Goal: Information Seeking & Learning: Learn about a topic

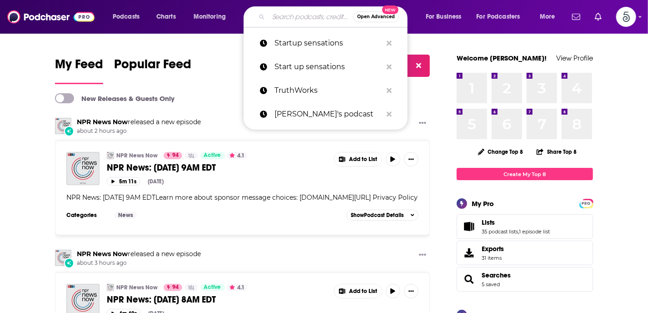
click at [287, 20] on input "Search podcasts, credits, & more..." at bounding box center [311, 17] width 85 height 15
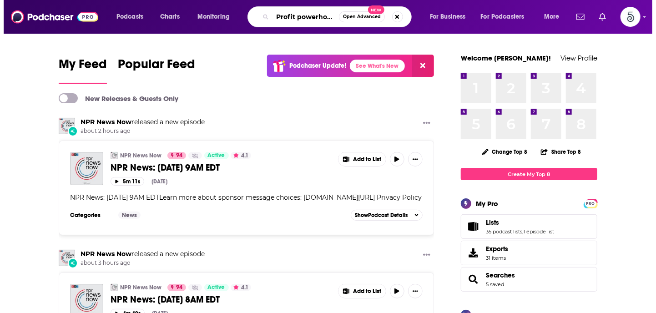
scroll to position [0, 4]
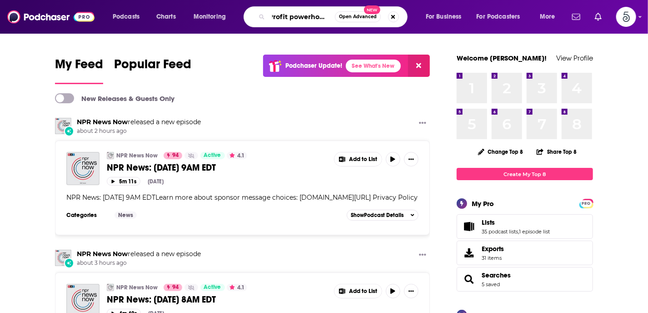
type input "Profit powerhouse"
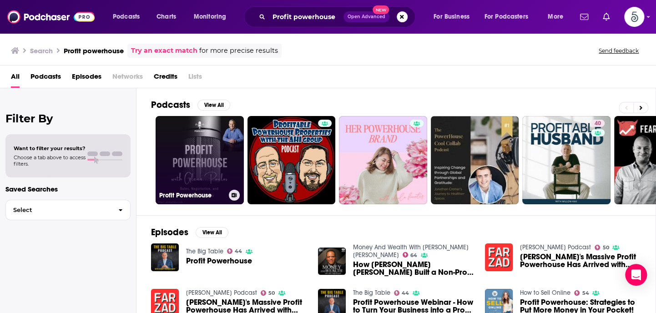
click at [202, 147] on link "Profit Powerhouse" at bounding box center [200, 160] width 88 height 88
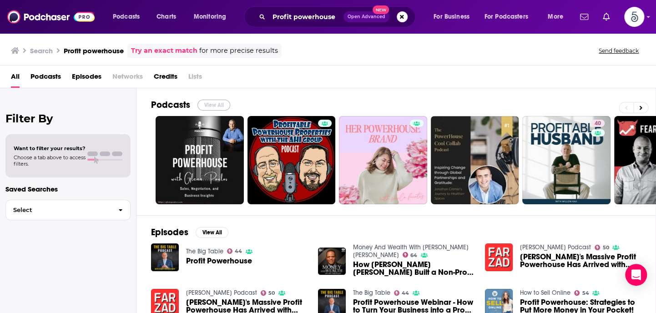
click at [209, 104] on button "View All" at bounding box center [213, 105] width 33 height 11
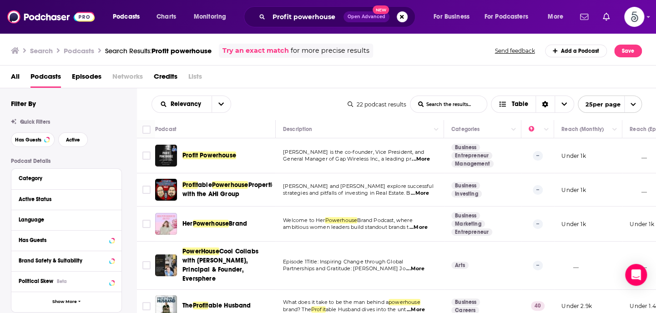
scroll to position [2, 0]
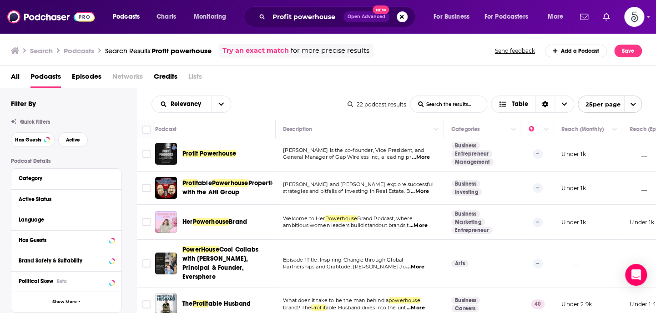
click at [419, 156] on span "...More" at bounding box center [421, 157] width 18 height 7
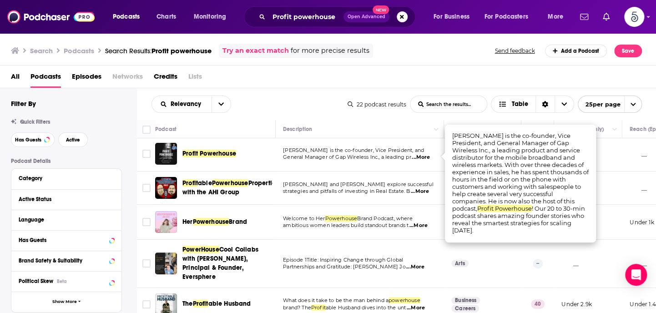
click at [421, 156] on span "...More" at bounding box center [421, 157] width 18 height 7
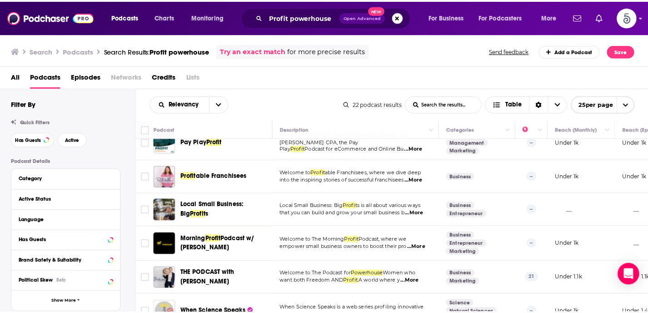
scroll to position [189, 0]
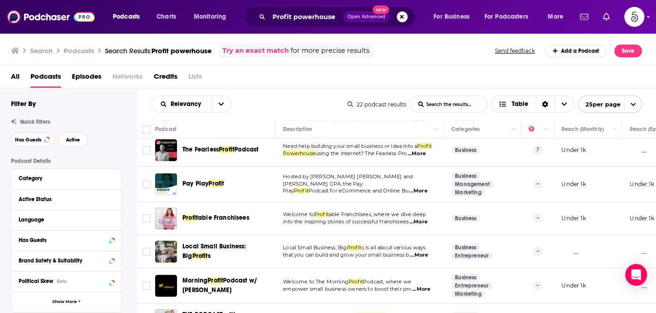
click at [398, 16] on button "Search podcasts, credits, & more..." at bounding box center [402, 16] width 11 height 11
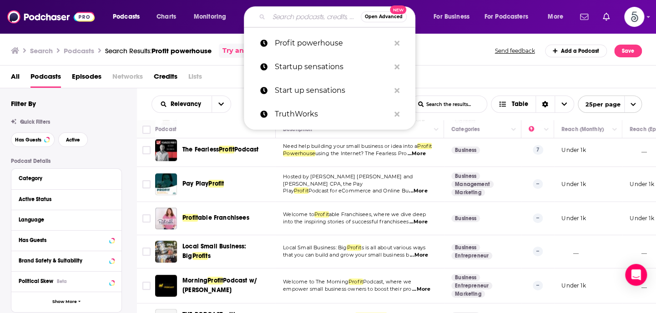
click at [296, 16] on input "Search podcasts, credits, & more..." at bounding box center [315, 17] width 92 height 15
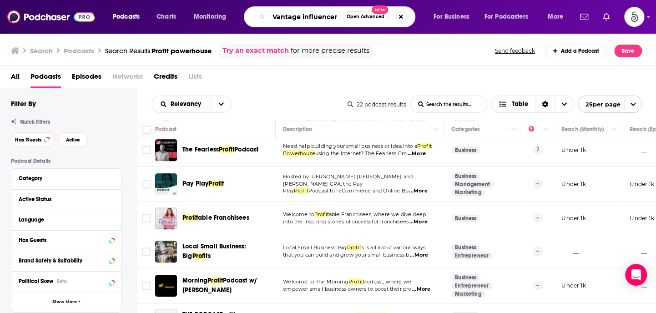
type input "Vantage influencer"
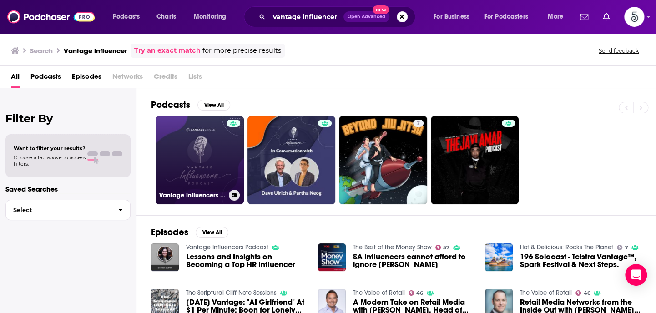
click at [196, 157] on link "Vantage Influencers Podcast" at bounding box center [200, 160] width 88 height 88
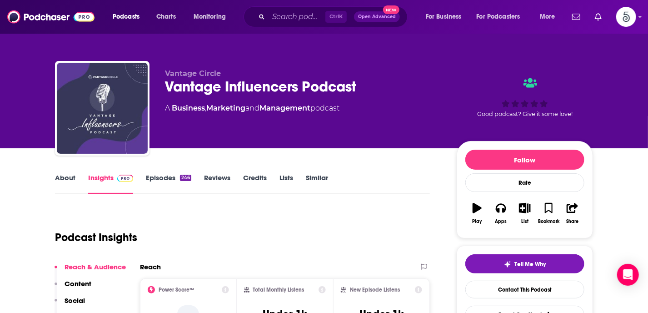
click at [63, 176] on link "About" at bounding box center [65, 183] width 20 height 21
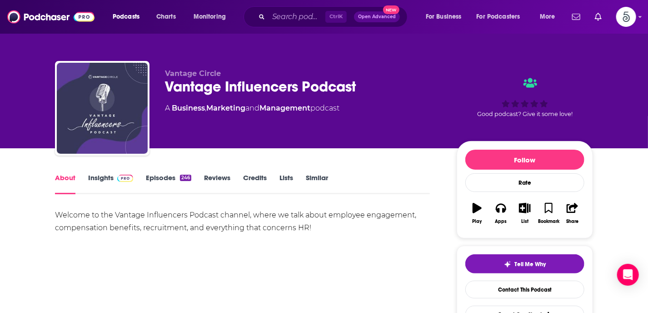
click at [63, 176] on link "About" at bounding box center [65, 183] width 20 height 21
click at [88, 176] on link "Insights" at bounding box center [110, 183] width 45 height 21
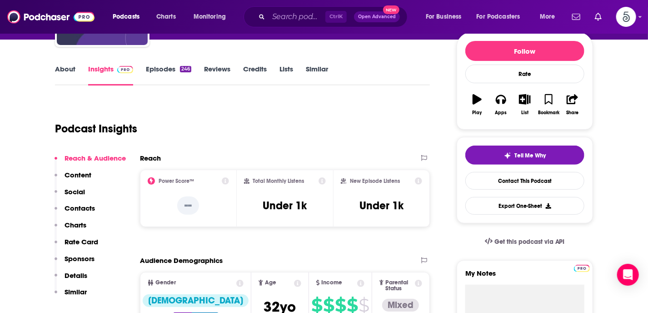
scroll to position [115, 0]
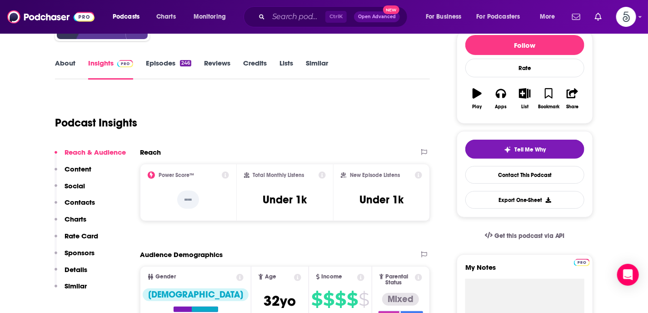
click at [75, 200] on p "Contacts" at bounding box center [80, 202] width 30 height 9
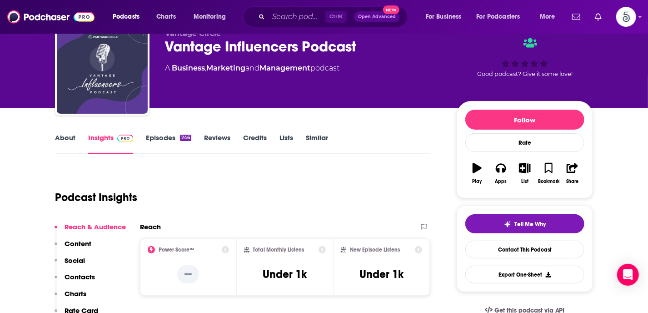
scroll to position [0, 0]
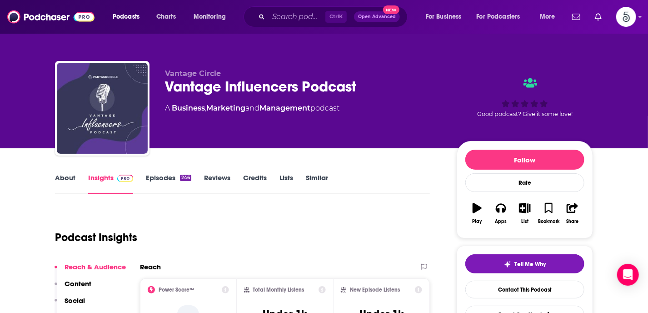
click at [63, 178] on link "About" at bounding box center [65, 183] width 20 height 21
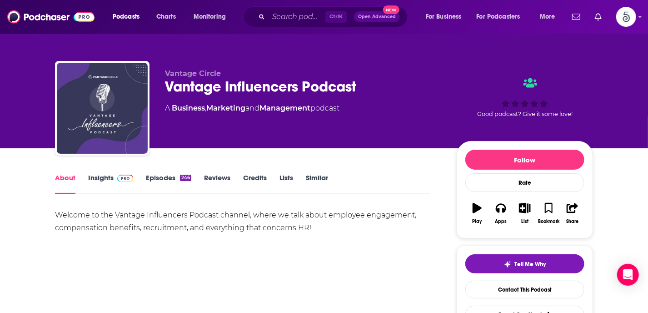
click at [63, 178] on link "About" at bounding box center [65, 183] width 20 height 21
